Goal: Use online tool/utility: Utilize a website feature to perform a specific function

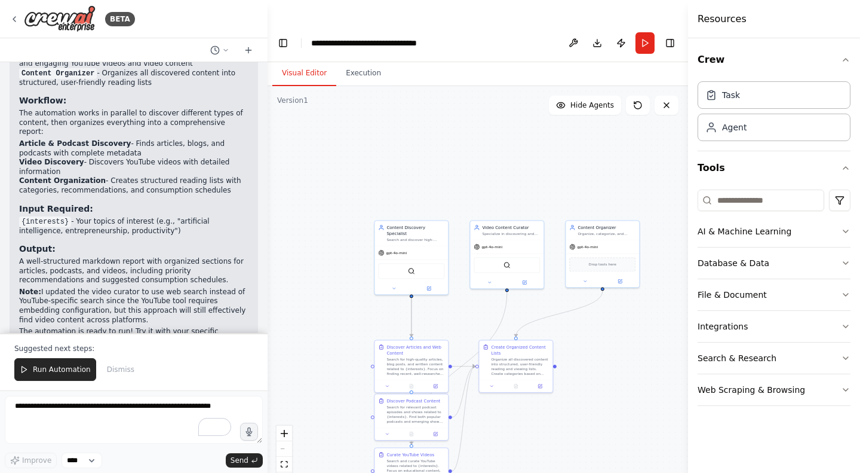
scroll to position [1434, 0]
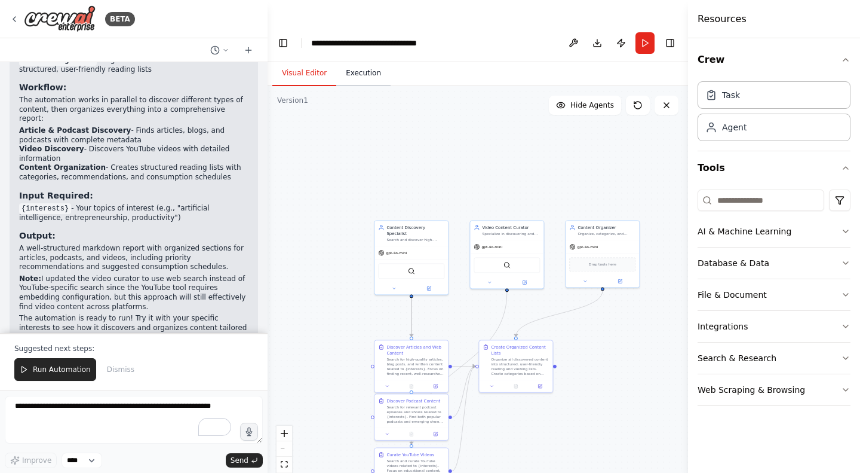
click at [349, 61] on button "Execution" at bounding box center [363, 73] width 54 height 25
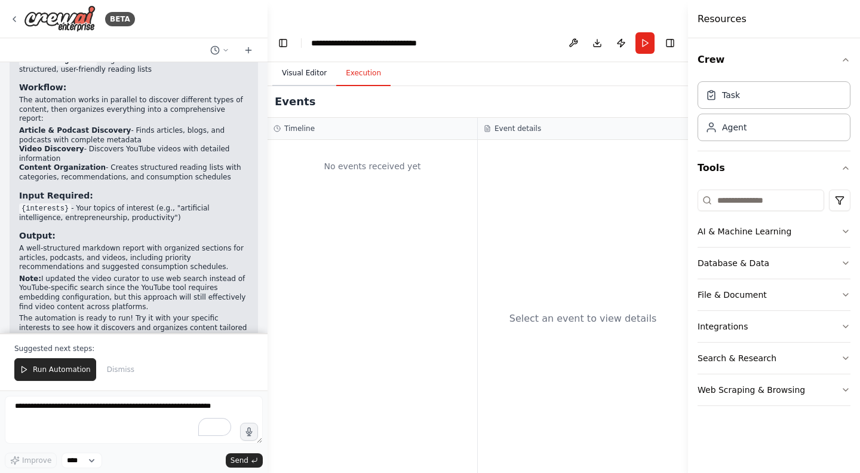
click at [307, 61] on button "Visual Editor" at bounding box center [304, 73] width 64 height 25
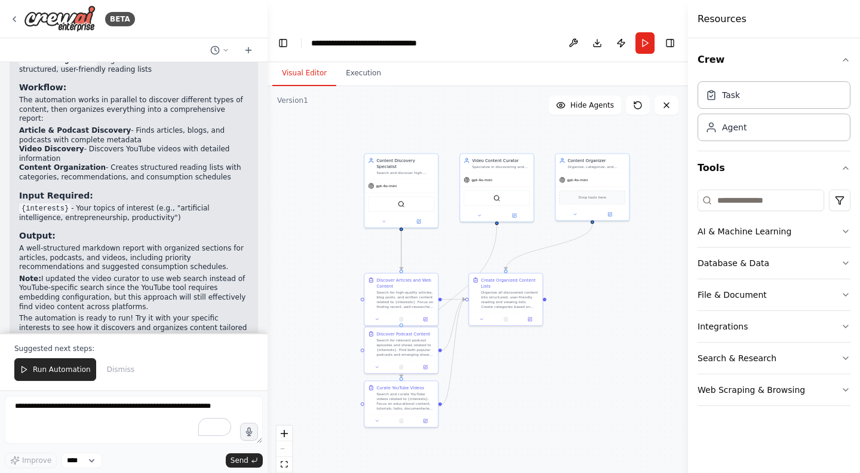
drag, startPoint x: 378, startPoint y: 163, endPoint x: 367, endPoint y: 96, distance: 67.7
click at [367, 96] on div ".deletable-edge-delete-btn { width: 20px; height: 20px; border: 0px solid #ffff…" at bounding box center [478, 291] width 421 height 410
click at [402, 289] on div "Search for high-quality articles, blog posts, and written content related to {i…" at bounding box center [405, 298] width 58 height 19
click at [376, 315] on icon at bounding box center [377, 317] width 5 height 5
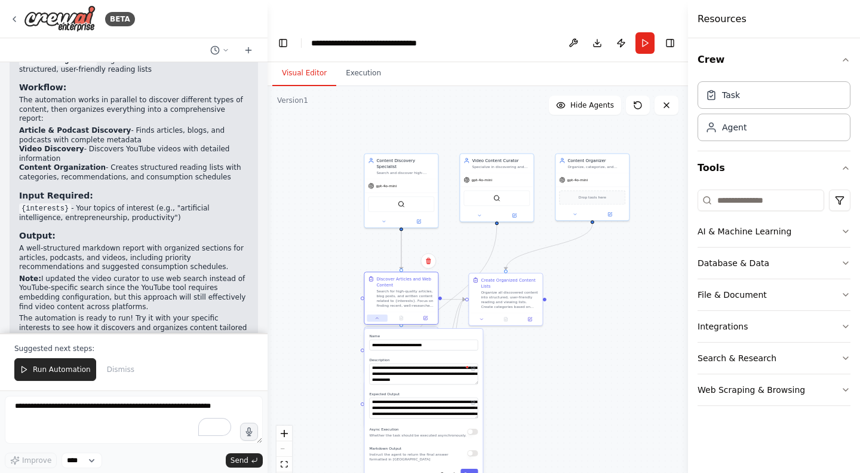
scroll to position [60, 0]
click at [379, 315] on icon at bounding box center [377, 317] width 5 height 5
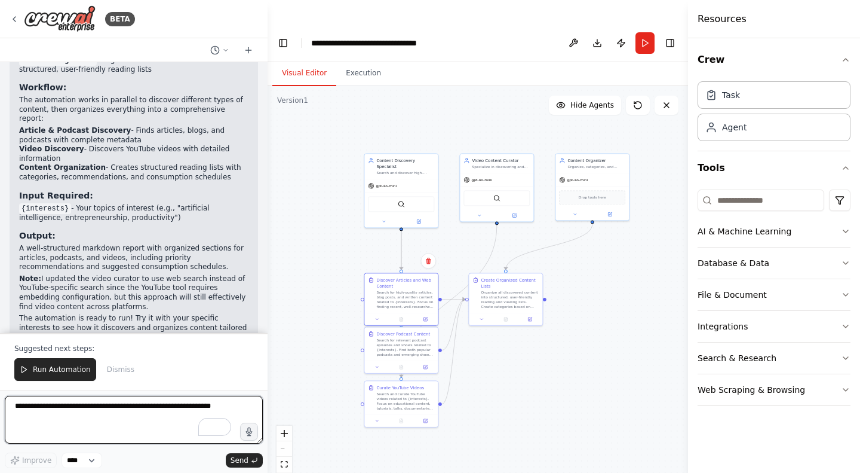
click at [111, 418] on textarea "To enrich screen reader interactions, please activate Accessibility in Grammarl…" at bounding box center [134, 420] width 258 height 48
click at [387, 216] on button at bounding box center [384, 219] width 34 height 7
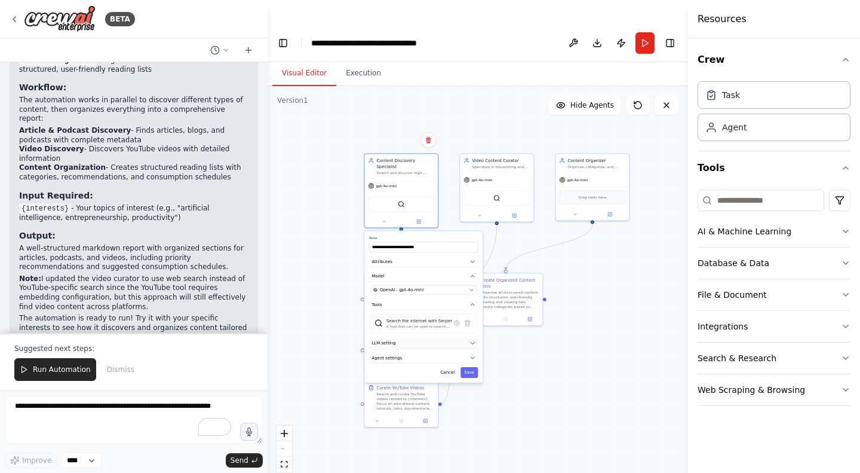
click at [473, 340] on icon "button" at bounding box center [473, 343] width 6 height 6
click at [472, 352] on button "Agent settings" at bounding box center [423, 357] width 109 height 11
click at [448, 367] on button "Cancel" at bounding box center [448, 372] width 22 height 11
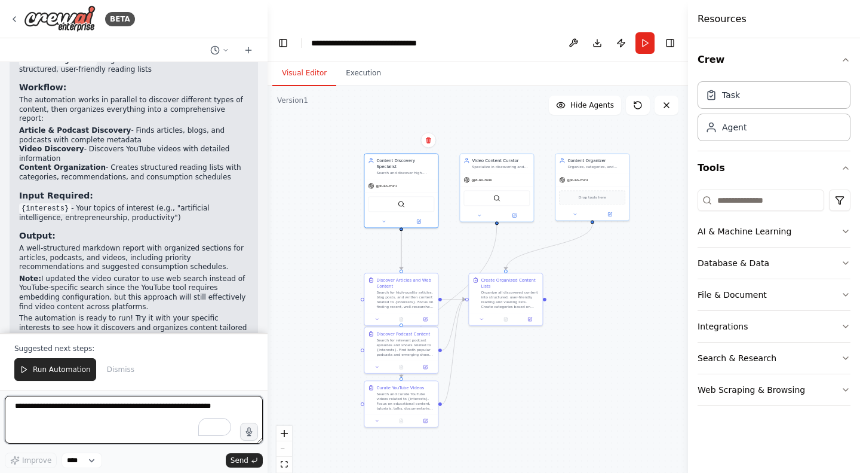
click at [105, 408] on textarea "To enrich screen reader interactions, please activate Accessibility in Grammarl…" at bounding box center [134, 420] width 258 height 48
click at [19, 408] on textarea "********" at bounding box center [134, 420] width 258 height 48
click at [85, 406] on textarea "**********" at bounding box center [134, 420] width 258 height 48
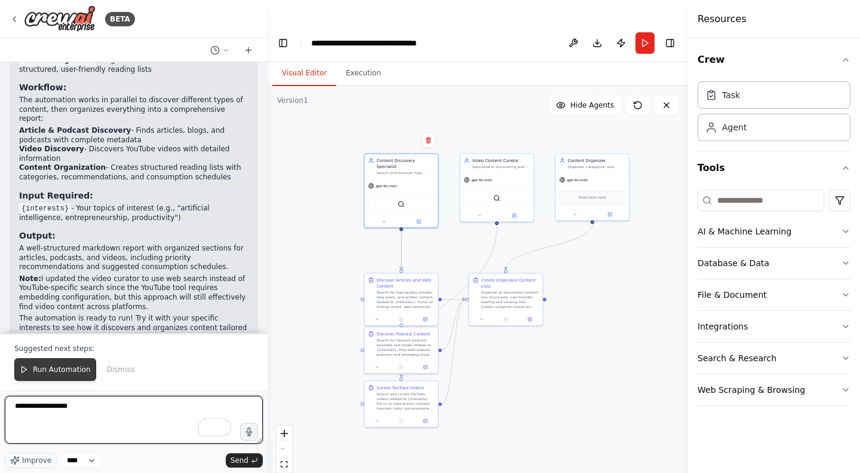
type textarea "**********"
click at [68, 373] on span "Run Automation" at bounding box center [62, 369] width 58 height 10
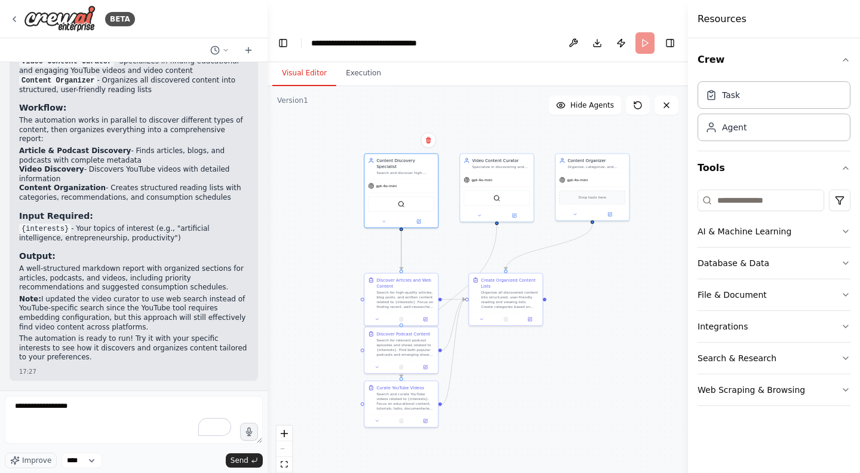
scroll to position [1377, 0]
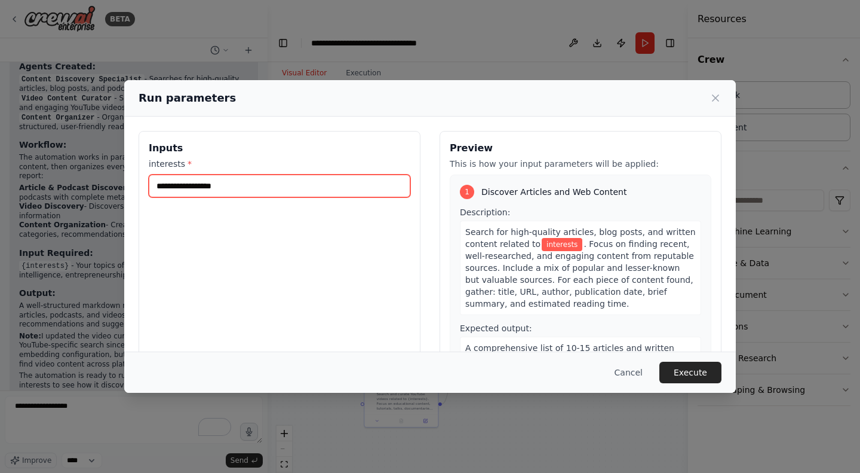
click at [315, 176] on input "interests *" at bounding box center [280, 185] width 262 height 23
type input "**********"
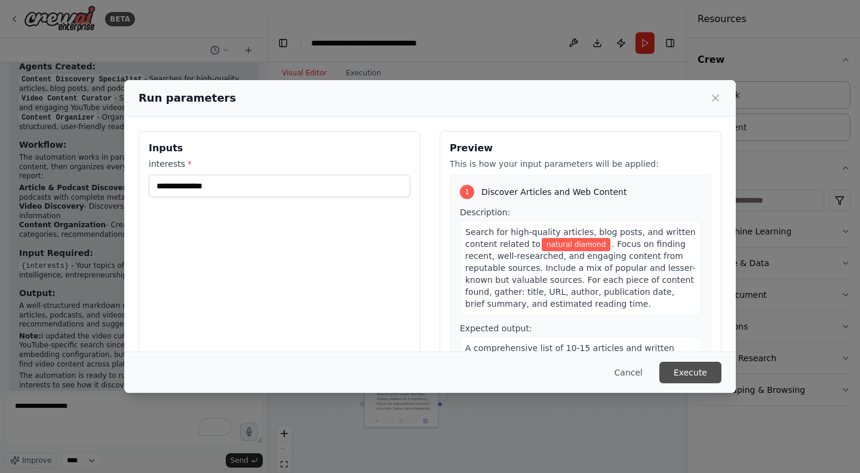
click at [675, 365] on button "Execute" at bounding box center [691, 372] width 62 height 22
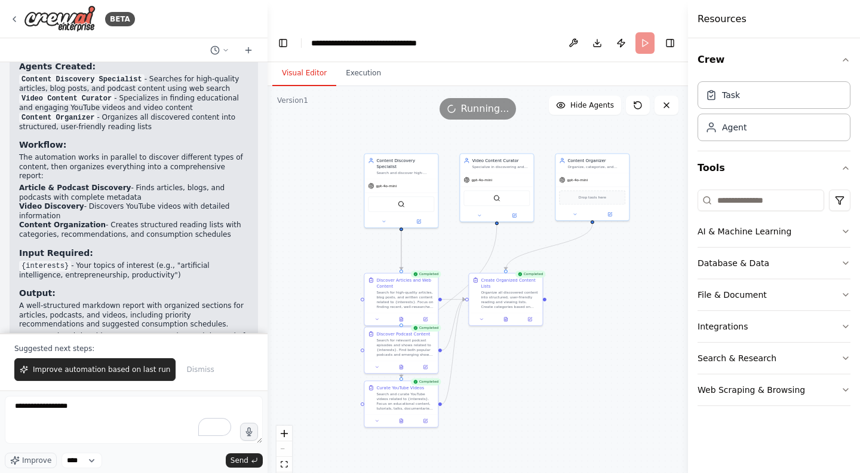
scroll to position [1434, 0]
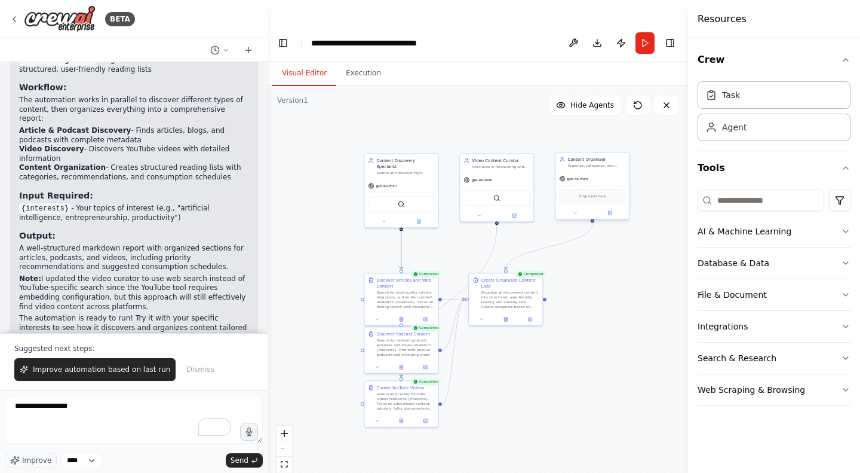
click at [597, 189] on div "Drop tools here" at bounding box center [592, 196] width 66 height 14
click at [345, 61] on button "Execution" at bounding box center [363, 73] width 54 height 25
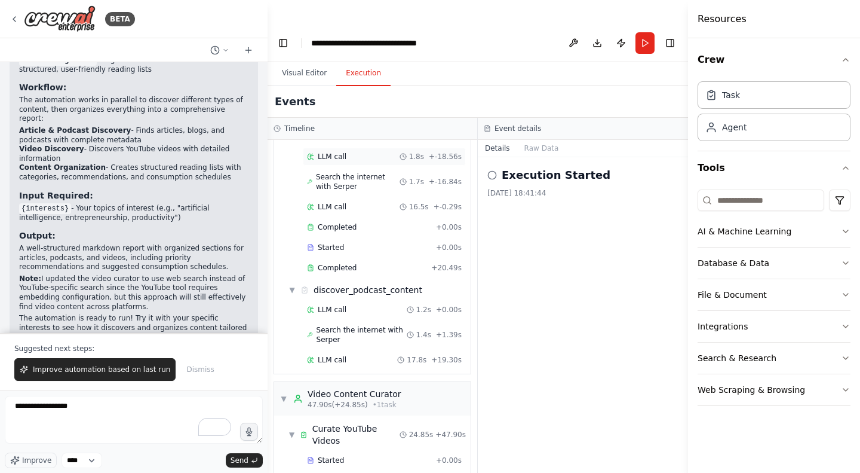
scroll to position [311, 0]
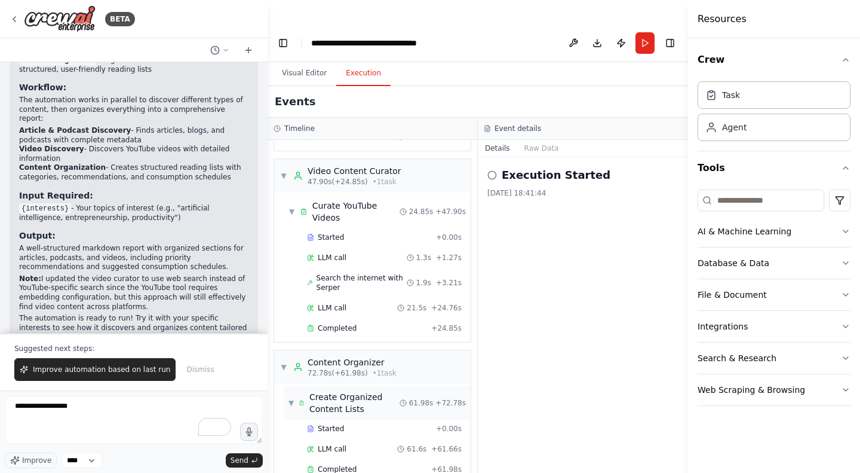
click at [338, 391] on div "Create Organized Content Lists" at bounding box center [354, 403] width 90 height 24
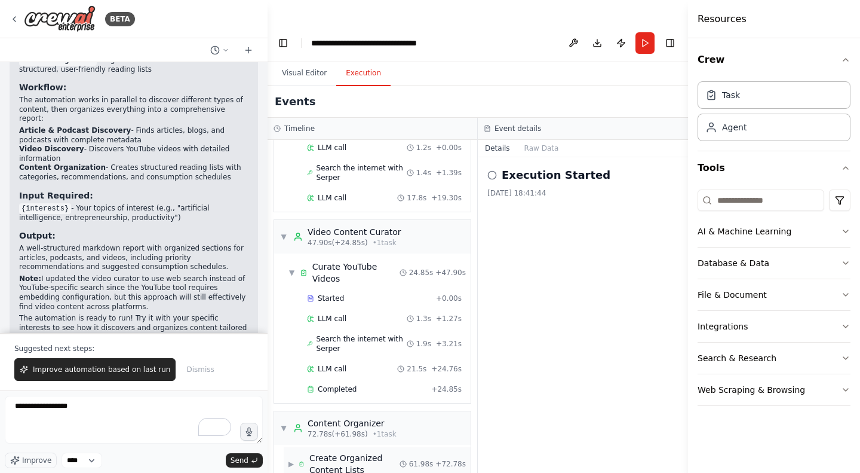
scroll to position [250, 0]
click at [336, 452] on div "Create Organized Content Lists" at bounding box center [354, 464] width 90 height 24
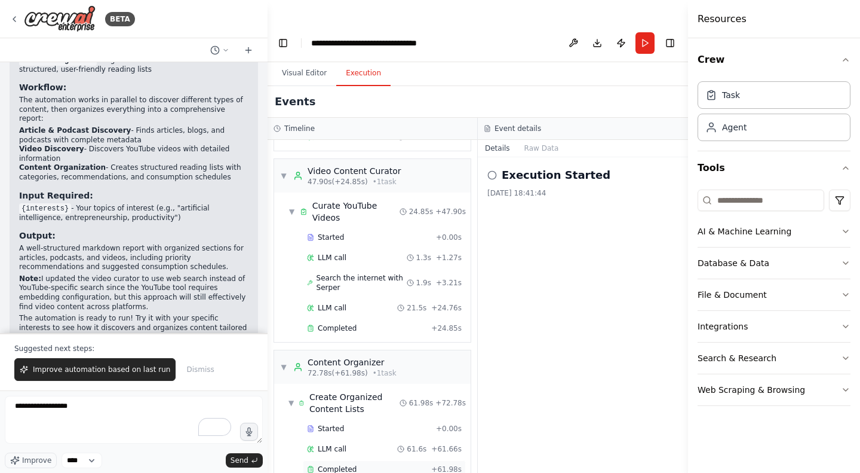
click at [335, 464] on span "Completed" at bounding box center [337, 469] width 39 height 10
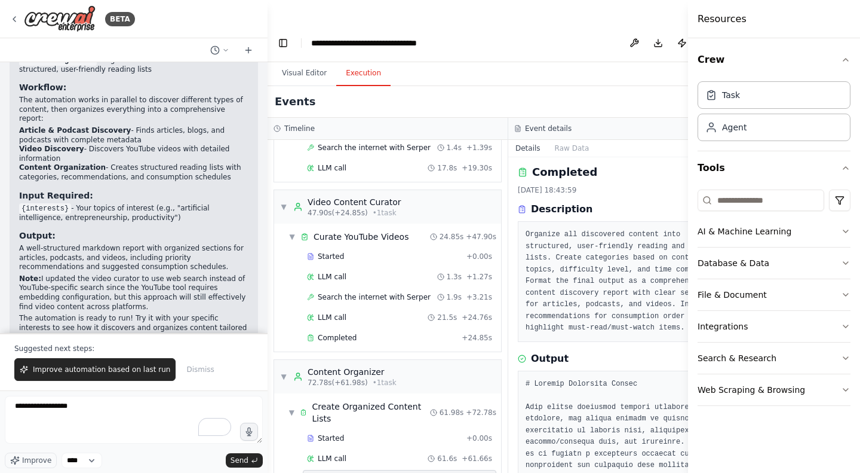
scroll to position [0, 0]
click at [637, 167] on div "Completed" at bounding box center [629, 175] width 222 height 17
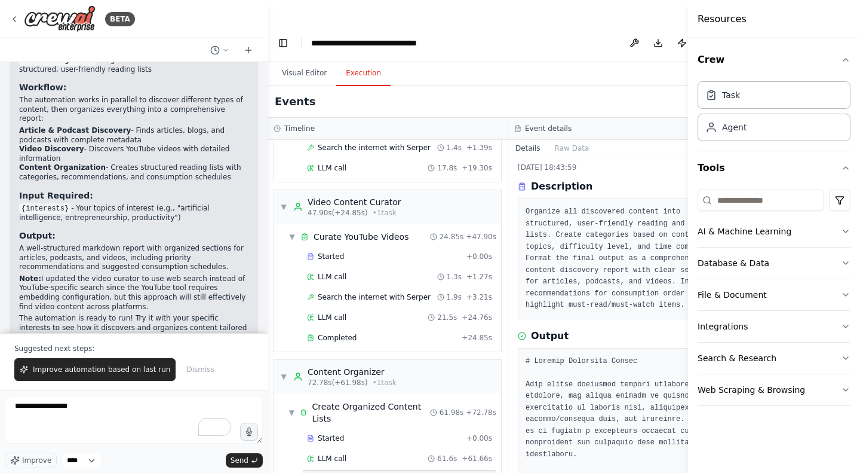
scroll to position [29, 0]
click at [840, 60] on button "Crew" at bounding box center [774, 59] width 153 height 33
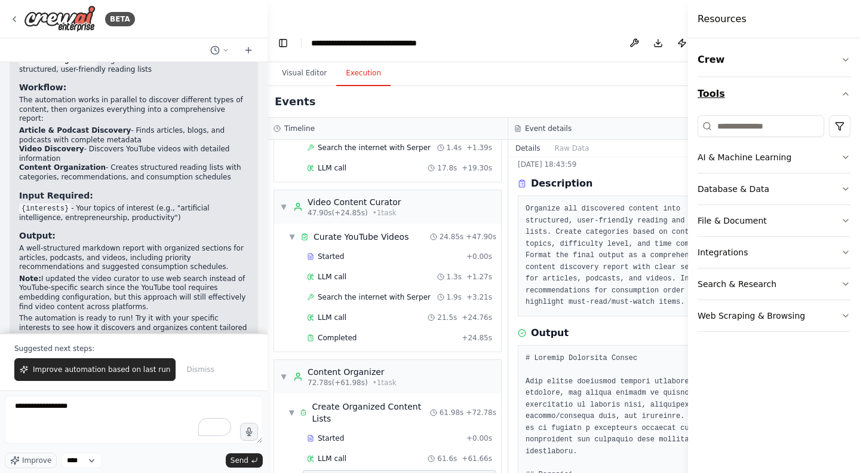
click at [848, 90] on icon "button" at bounding box center [846, 94] width 10 height 10
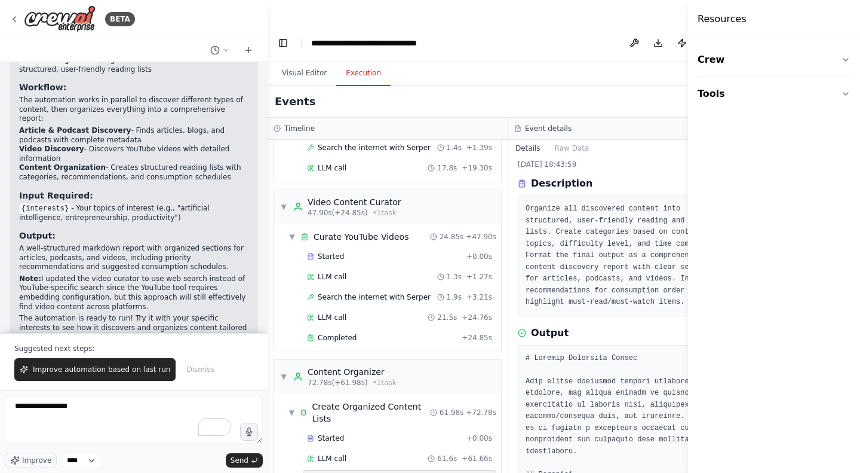
click at [645, 210] on pre "Organize all discovered content into structured, user-friendly reading and view…" at bounding box center [629, 255] width 206 height 105
click at [285, 35] on button "Toggle Left Sidebar" at bounding box center [283, 43] width 17 height 17
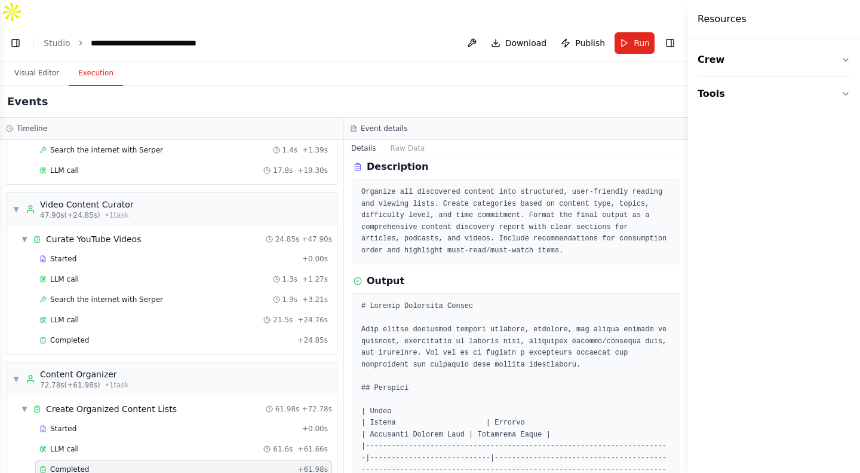
scroll to position [0, 0]
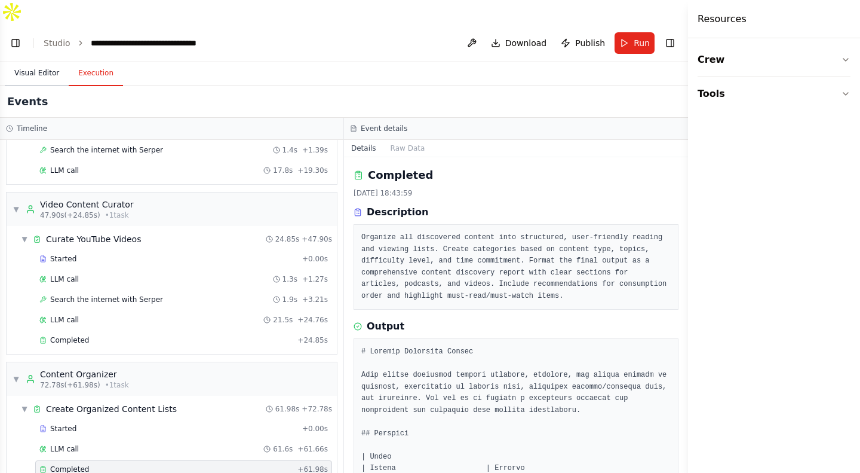
click at [33, 61] on button "Visual Editor" at bounding box center [37, 73] width 64 height 25
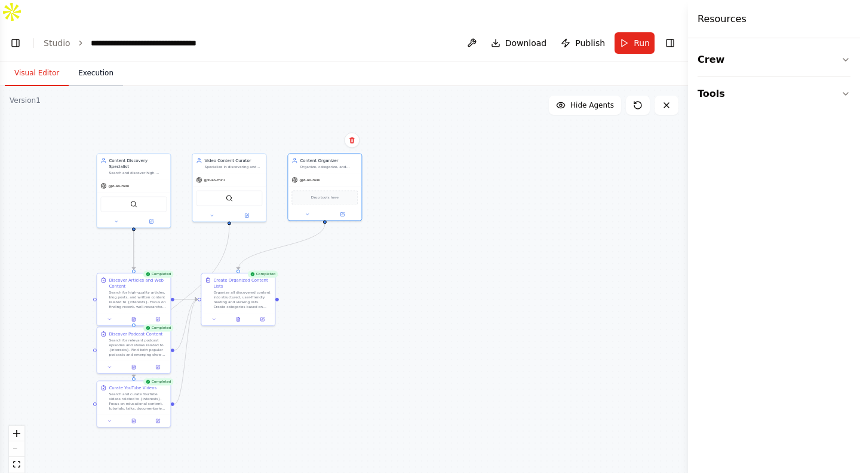
click at [69, 61] on button "Execution" at bounding box center [96, 73] width 54 height 25
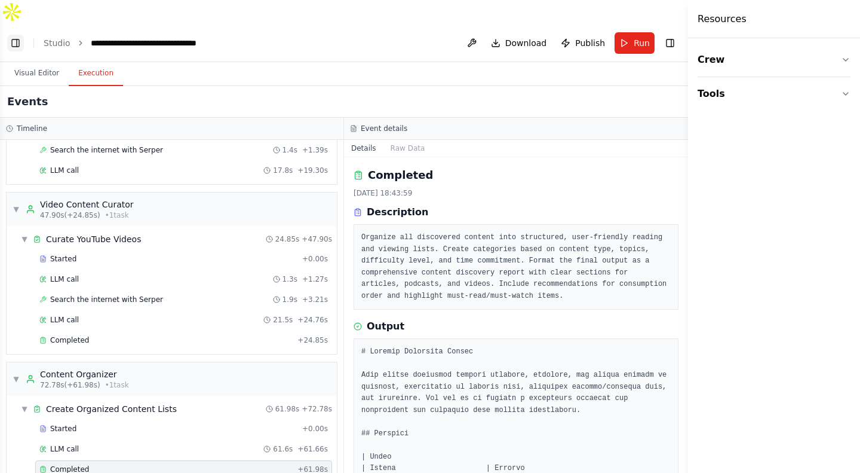
click at [18, 35] on button "Toggle Left Sidebar" at bounding box center [15, 43] width 17 height 17
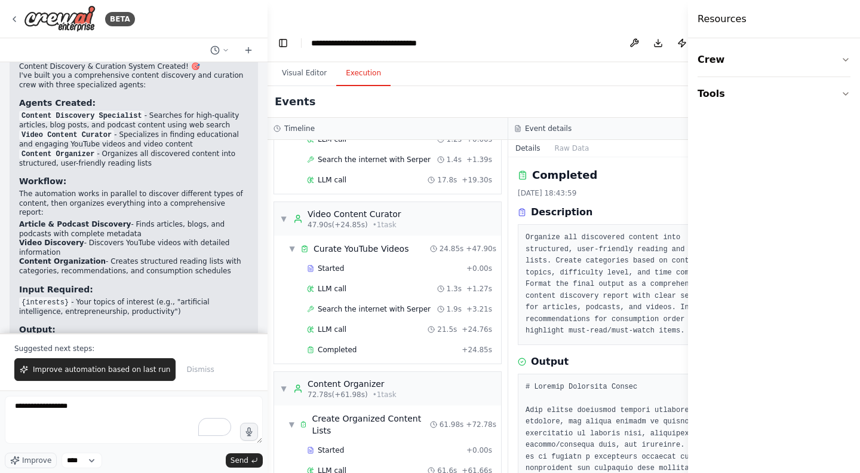
scroll to position [1434, 0]
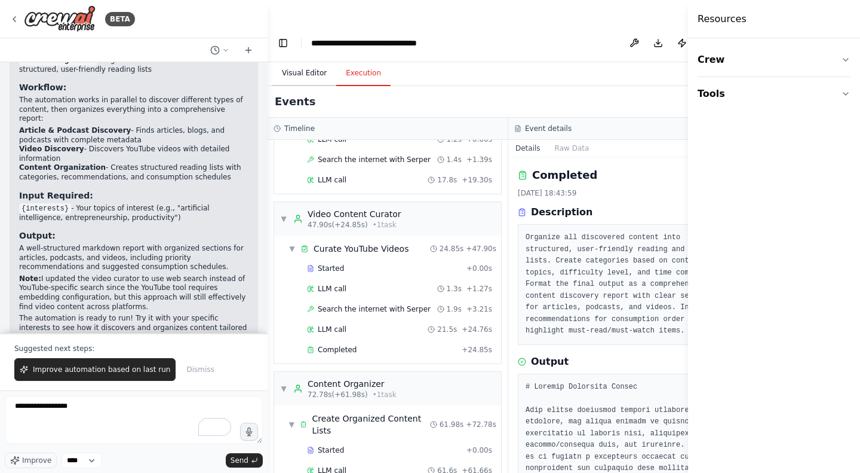
click at [307, 61] on button "Visual Editor" at bounding box center [304, 73] width 64 height 25
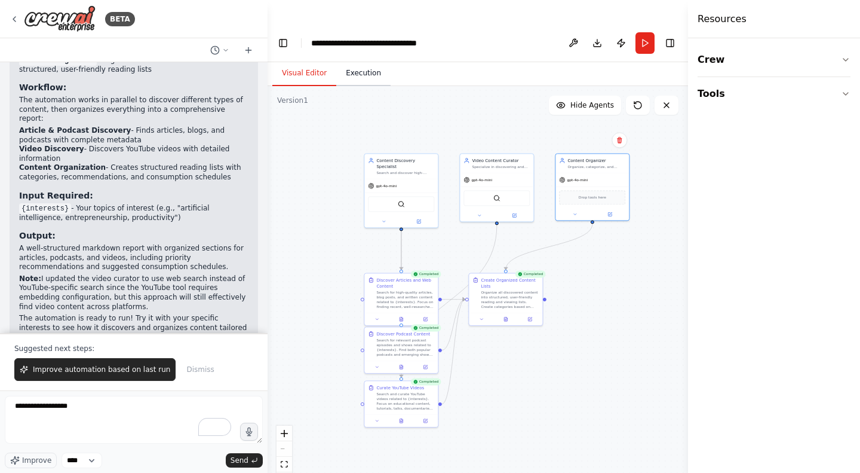
click at [345, 61] on button "Execution" at bounding box center [363, 73] width 54 height 25
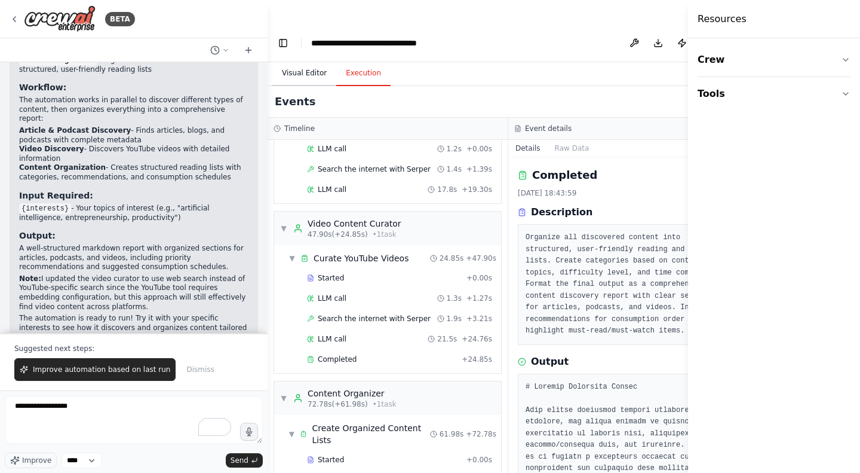
click at [303, 61] on button "Visual Editor" at bounding box center [304, 73] width 64 height 25
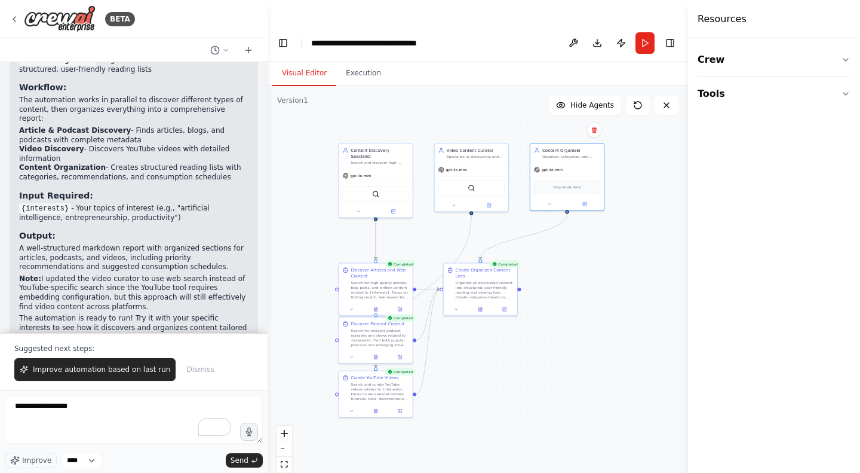
drag, startPoint x: 321, startPoint y: 167, endPoint x: 296, endPoint y: 157, distance: 27.6
click at [296, 157] on div ".deletable-edge-delete-btn { width: 20px; height: 20px; border: 0px solid #ffff…" at bounding box center [478, 291] width 421 height 410
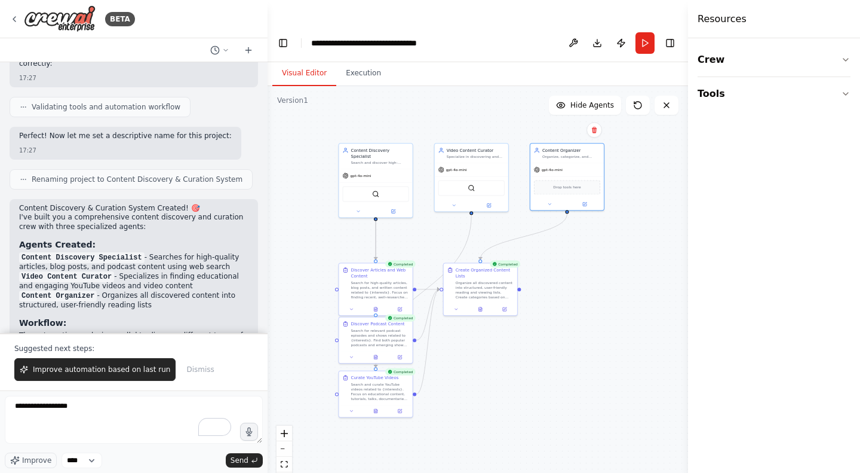
scroll to position [1196, 0]
drag, startPoint x: 89, startPoint y: 221, endPoint x: 51, endPoint y: 221, distance: 37.6
click at [51, 241] on h3 "Agents Created:" at bounding box center [133, 247] width 229 height 12
click at [51, 242] on strong "Agents Created:" at bounding box center [57, 247] width 76 height 10
click at [53, 242] on strong "Agents Created:" at bounding box center [57, 247] width 76 height 10
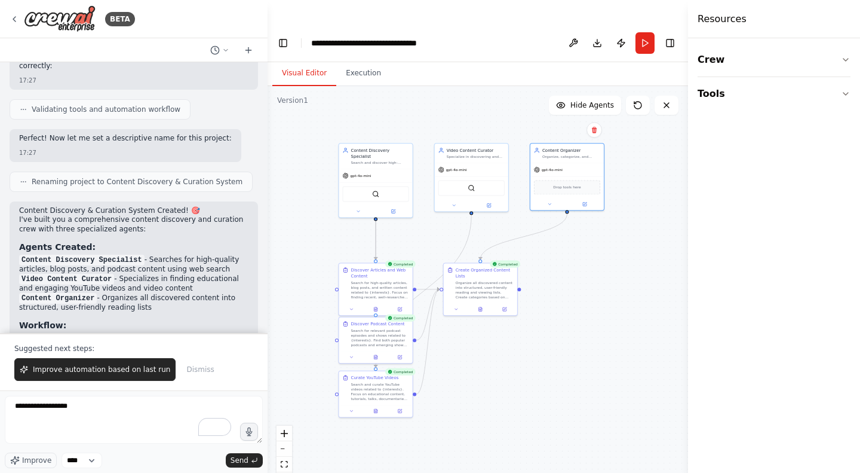
click at [53, 242] on strong "Agents Created:" at bounding box center [57, 247] width 76 height 10
drag, startPoint x: 50, startPoint y: 219, endPoint x: 81, endPoint y: 219, distance: 31.1
click at [81, 242] on strong "Agents Created:" at bounding box center [57, 247] width 76 height 10
